Goal: Navigation & Orientation: Find specific page/section

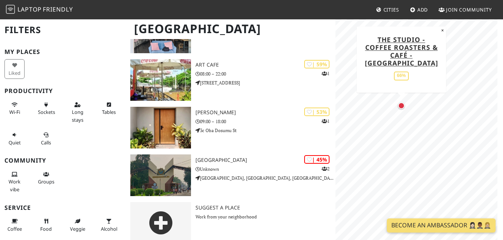
click at [401, 107] on div "Map marker" at bounding box center [401, 105] width 7 height 7
